Goal: Task Accomplishment & Management: Use online tool/utility

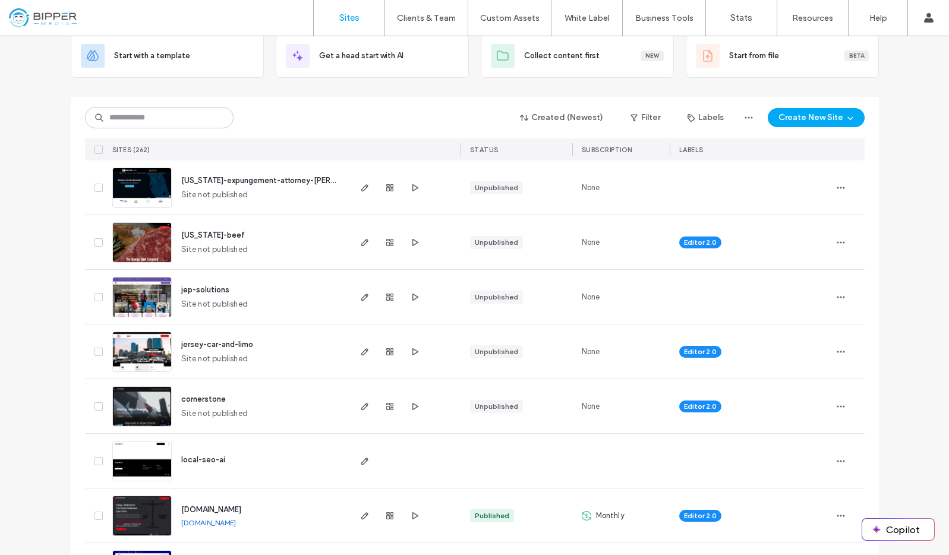
scroll to position [90, 0]
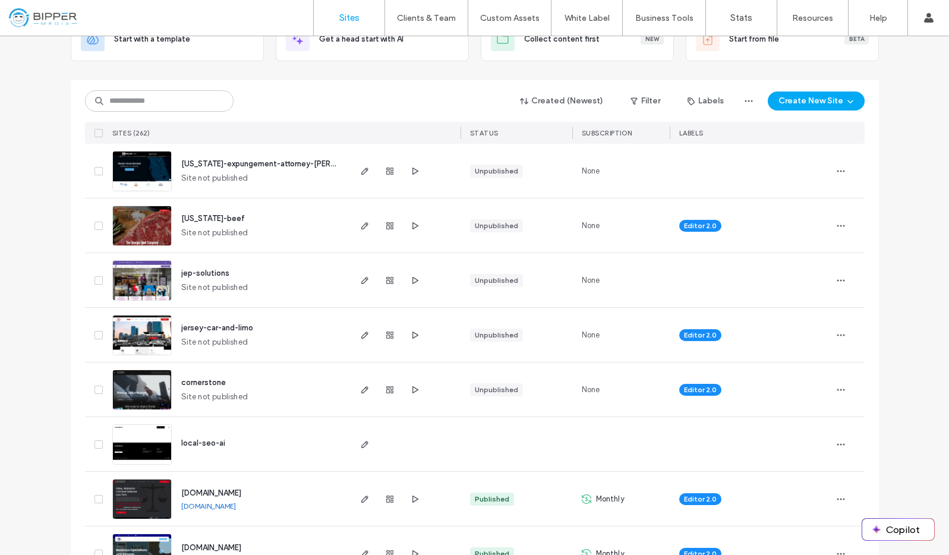
click at [193, 270] on span "jep-solutions" at bounding box center [205, 273] width 48 height 9
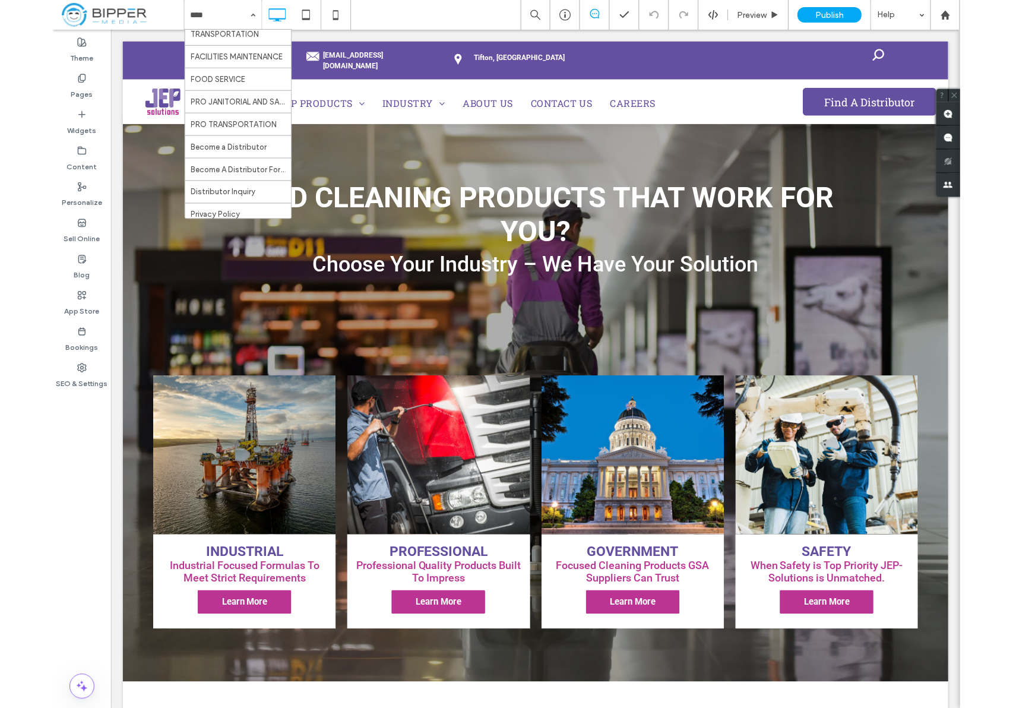
scroll to position [491, 0]
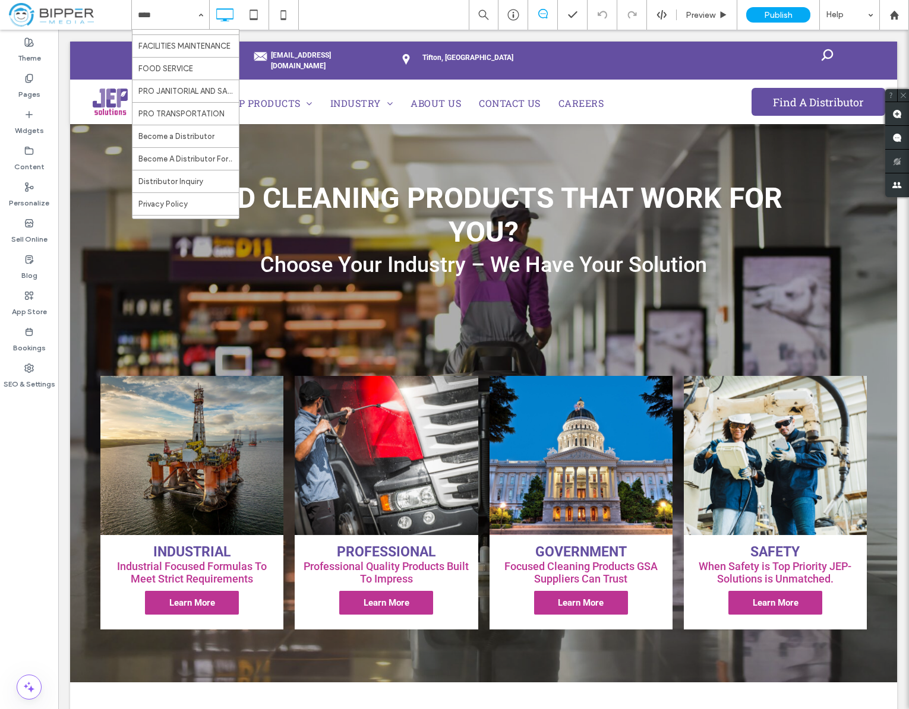
click at [413, 15] on div "HOME JEP PRODUCTS JEP 1 JEP 25 JEP 5 JEP 14 INDUSTRIAL PROFESSIONAL GOVERNMENT …" at bounding box center [520, 15] width 778 height 30
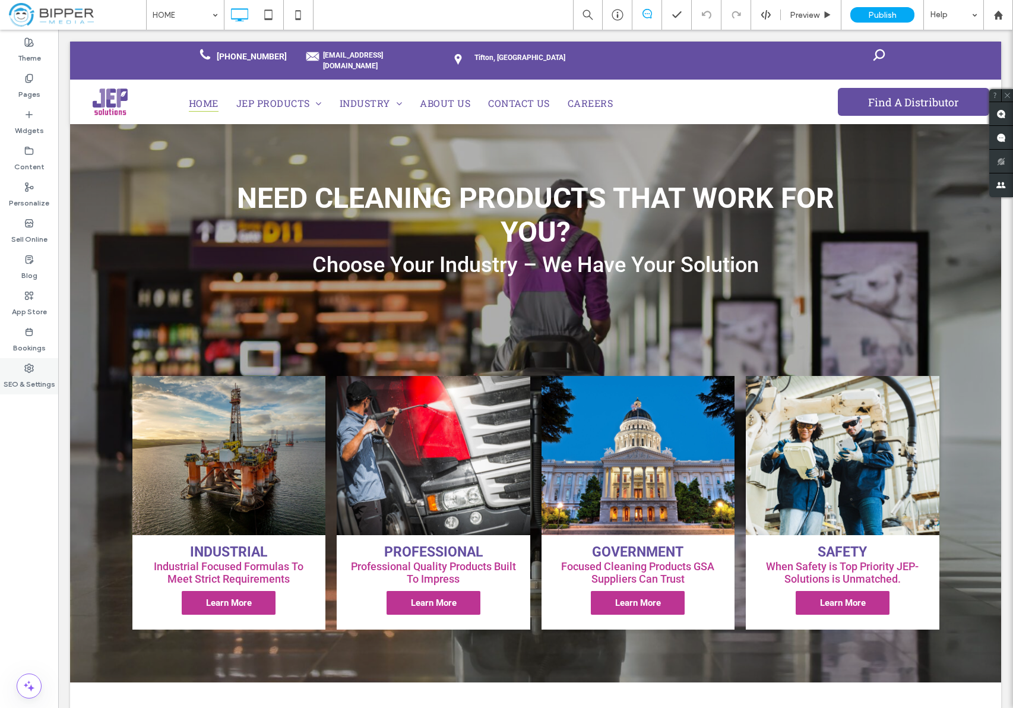
click at [29, 379] on label "SEO & Settings" at bounding box center [30, 381] width 52 height 17
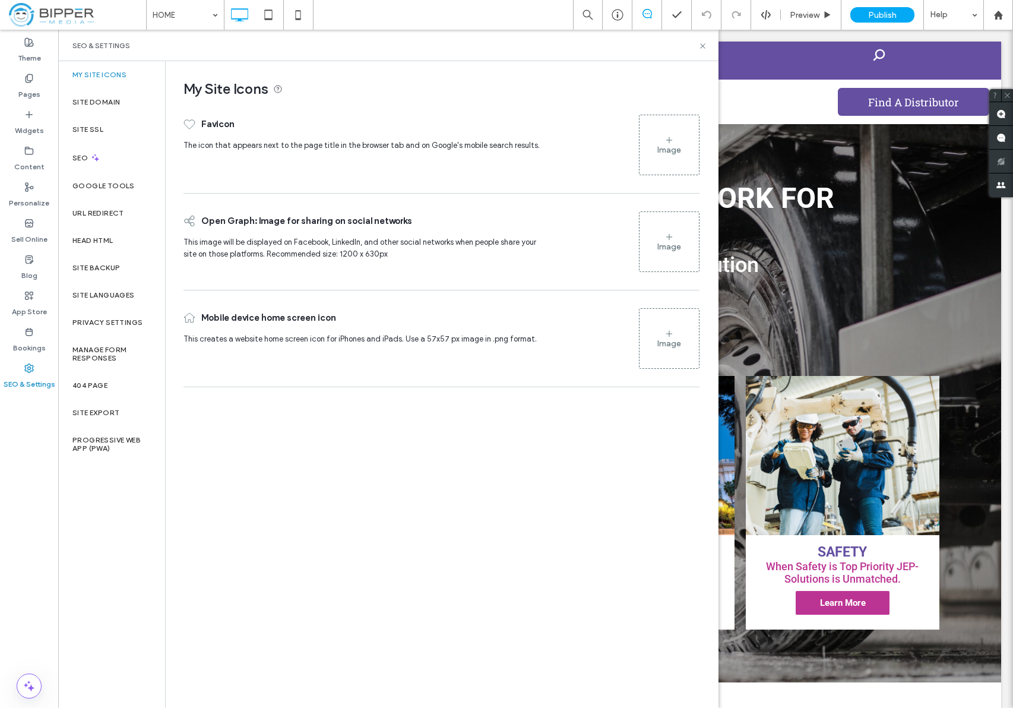
drag, startPoint x: 35, startPoint y: 299, endPoint x: 212, endPoint y: 262, distance: 180.8
click at [35, 299] on div "App Store" at bounding box center [29, 304] width 58 height 36
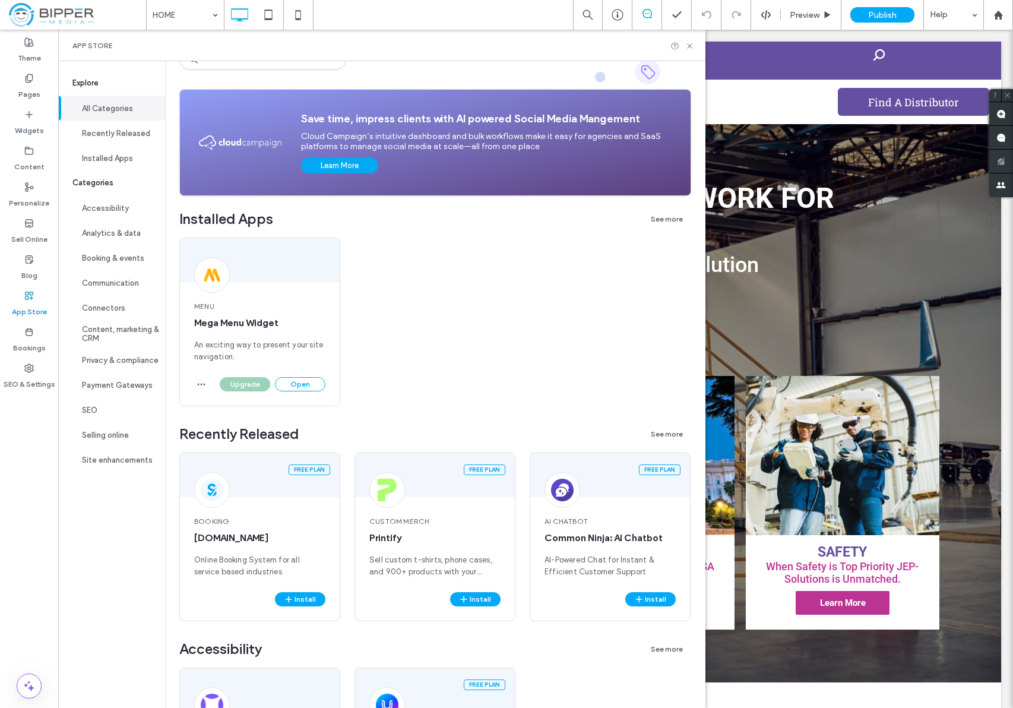
scroll to position [108, 0]
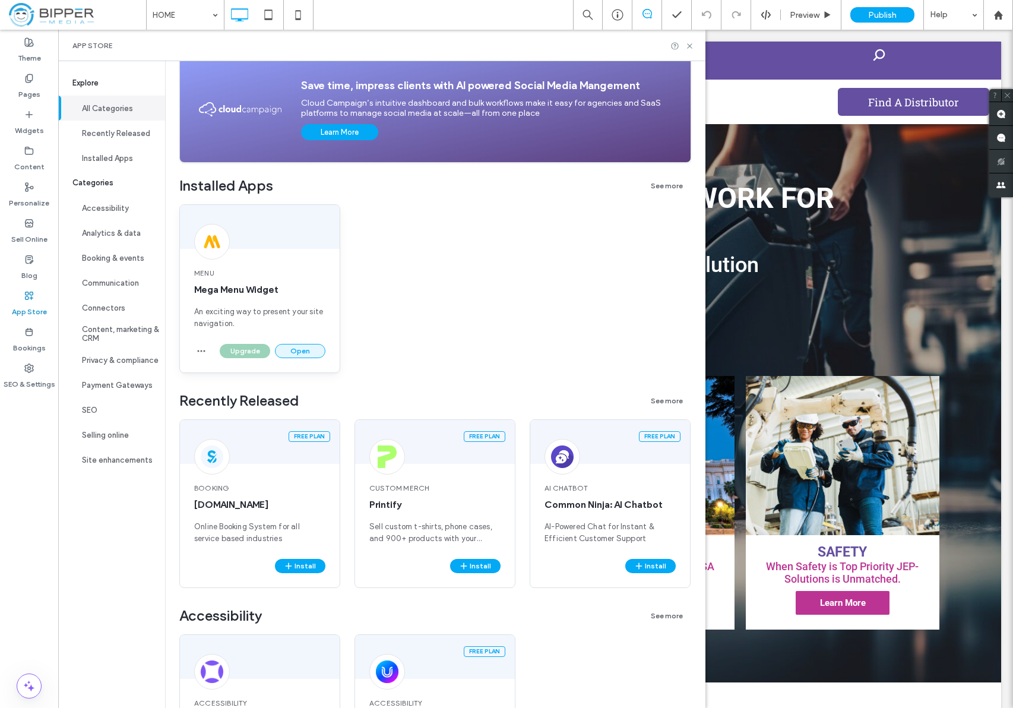
click at [302, 352] on button "Open" at bounding box center [300, 351] width 50 height 14
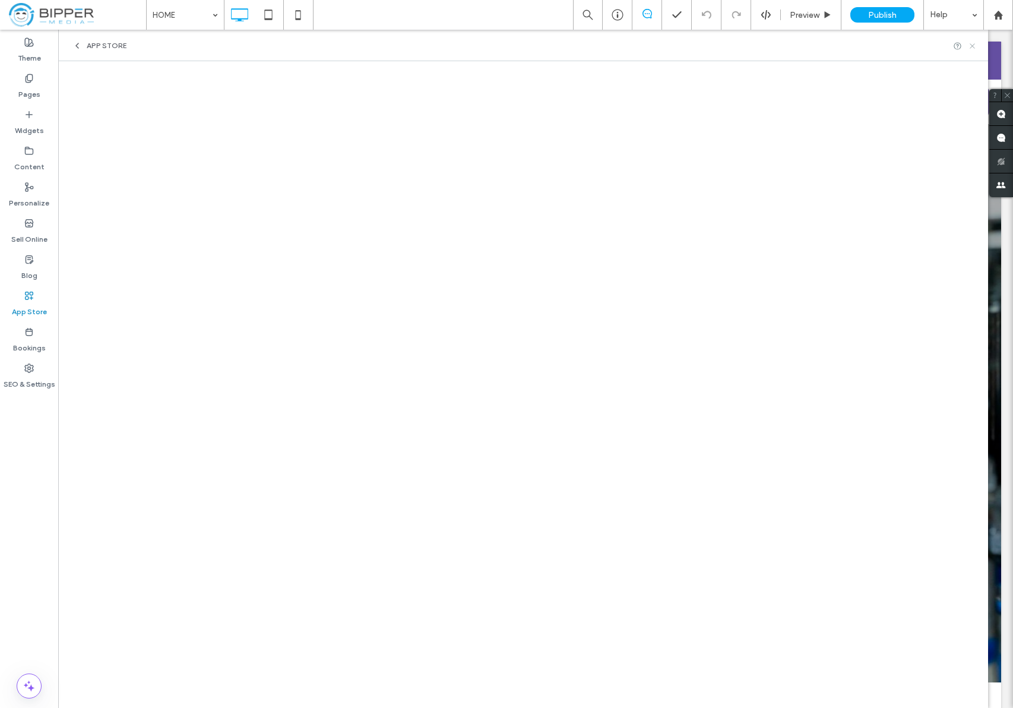
click at [948, 46] on use at bounding box center [972, 45] width 5 height 5
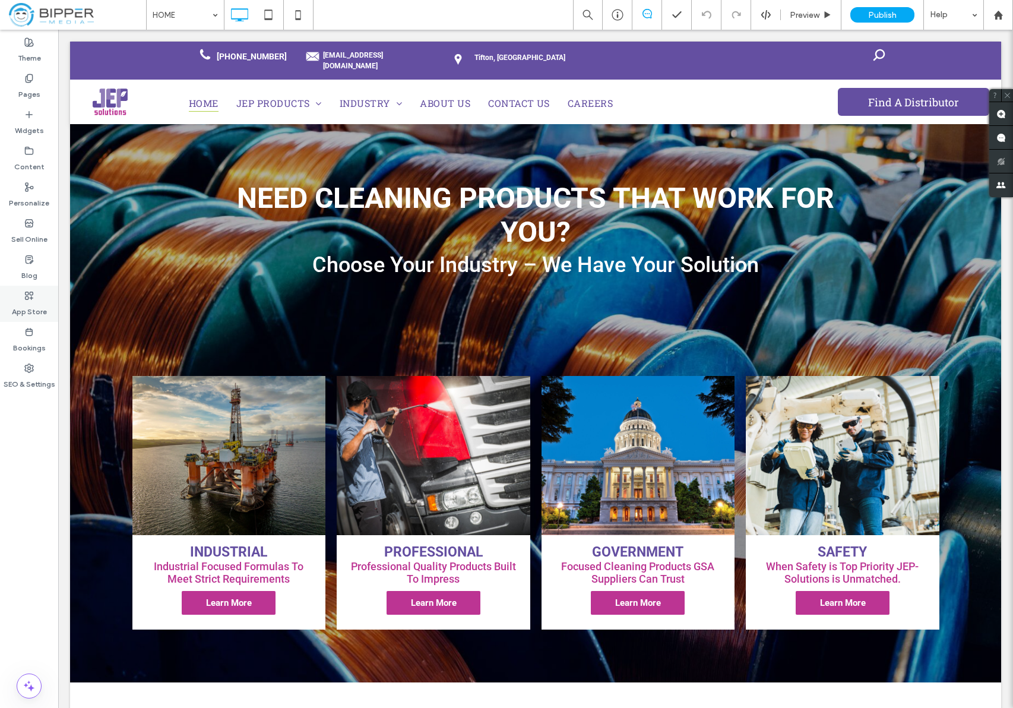
click at [32, 302] on label "App Store" at bounding box center [29, 309] width 35 height 17
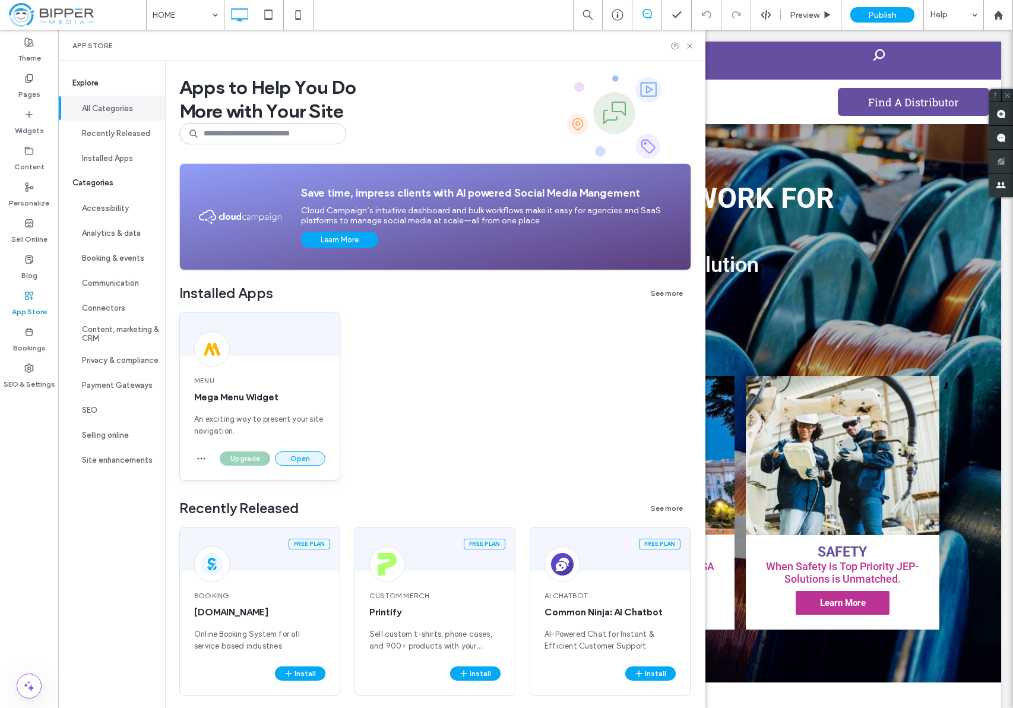
click at [298, 457] on button "Open" at bounding box center [300, 458] width 50 height 14
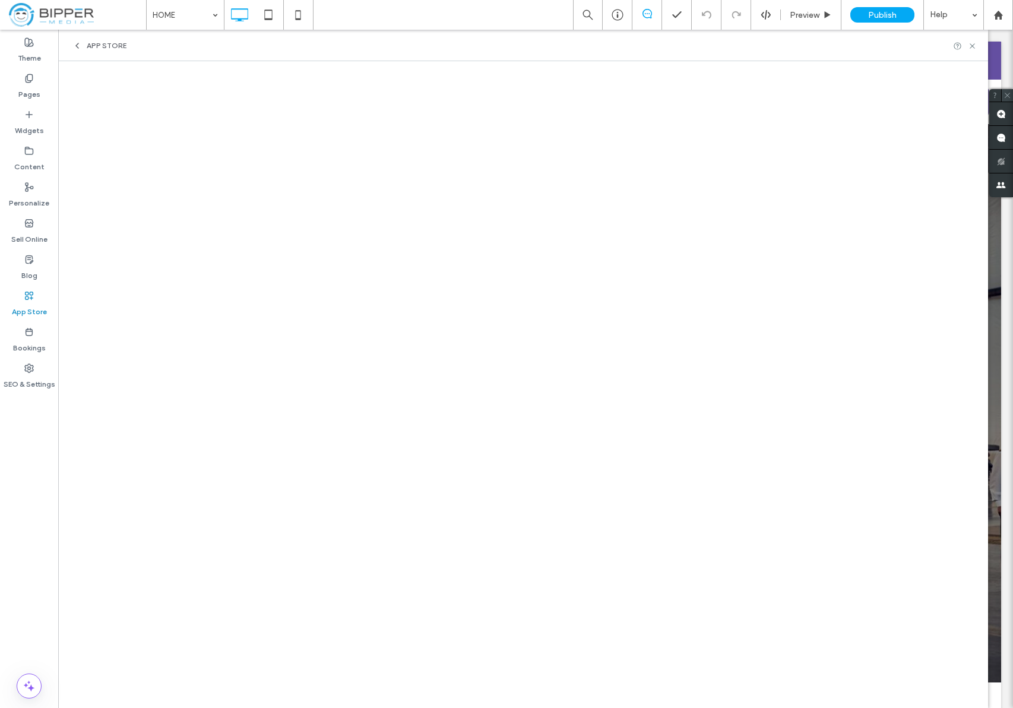
click at [948, 96] on use at bounding box center [1007, 95] width 5 height 5
